Goal: Check status: Check status

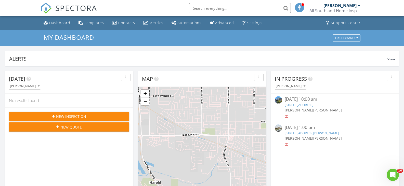
scroll to position [119, 0]
click at [300, 106] on link "248 Snapdragon Ln, Glendora, CA 91741" at bounding box center [299, 105] width 29 height 5
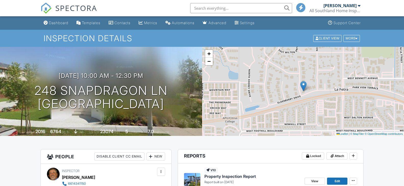
scroll to position [119, 0]
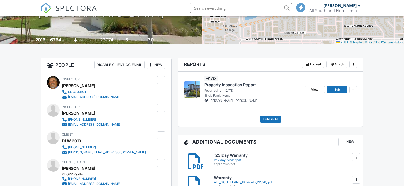
scroll to position [102, 0]
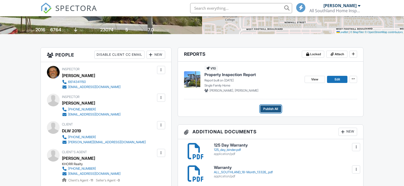
click at [269, 110] on span "Publish All" at bounding box center [270, 109] width 15 height 5
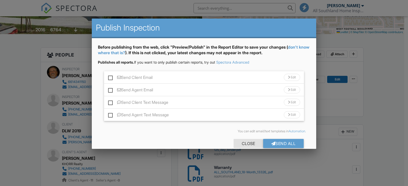
click at [245, 141] on div "Close" at bounding box center [248, 143] width 30 height 9
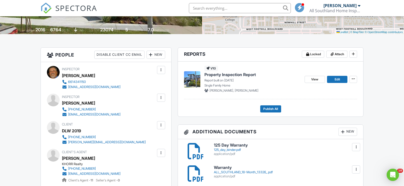
scroll to position [0, 0]
click at [312, 79] on span "View" at bounding box center [314, 79] width 7 height 5
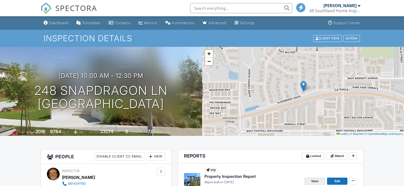
scroll to position [119, 0]
click at [313, 181] on span "View" at bounding box center [314, 181] width 7 height 5
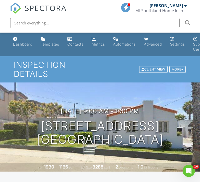
scroll to position [119, 0]
